Goal: Task Accomplishment & Management: Manage account settings

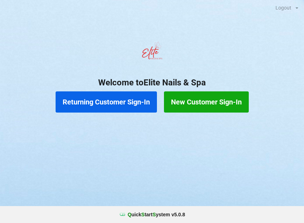
click at [109, 103] on button "Returning Customer Sign-In" at bounding box center [106, 101] width 101 height 21
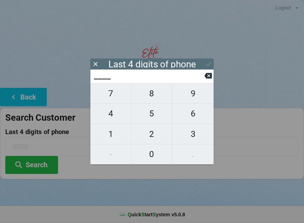
click at [155, 93] on span "8" at bounding box center [152, 93] width 41 height 15
type input "8___"
click at [195, 115] on span "6" at bounding box center [193, 113] width 41 height 15
type input "86__"
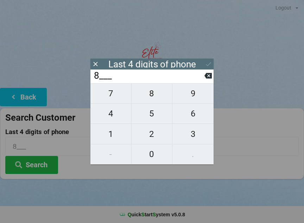
type input "86__"
click at [117, 133] on span "1" at bounding box center [111, 133] width 41 height 15
type input "861_"
click at [155, 134] on span "2" at bounding box center [152, 133] width 41 height 15
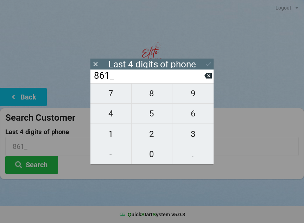
type input "8612"
click at [209, 63] on icon at bounding box center [208, 63] width 7 height 7
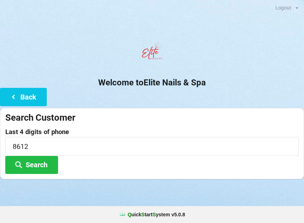
click at [49, 163] on button "Search" at bounding box center [31, 165] width 53 height 18
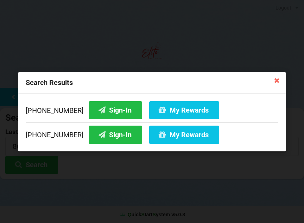
click at [184, 109] on button "My Rewards" at bounding box center [184, 110] width 70 height 18
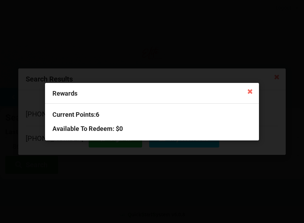
click at [253, 87] on icon at bounding box center [249, 90] width 11 height 11
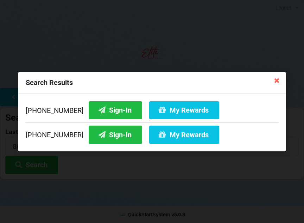
click at [178, 134] on button "My Rewards" at bounding box center [184, 134] width 70 height 18
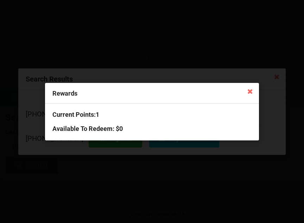
click at [252, 88] on icon at bounding box center [249, 90] width 11 height 11
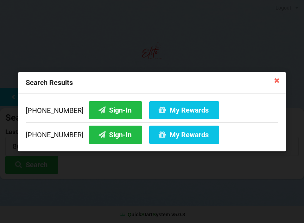
click at [112, 105] on button "Sign-In" at bounding box center [116, 110] width 54 height 18
